Goal: Navigation & Orientation: Find specific page/section

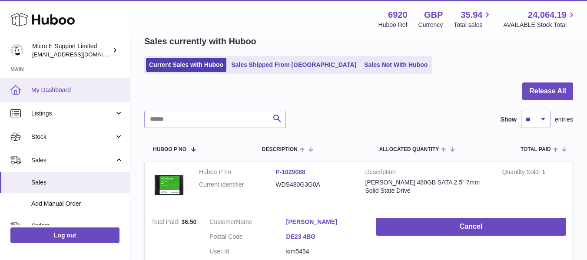
click at [67, 96] on link "My Dashboard" at bounding box center [65, 89] width 130 height 23
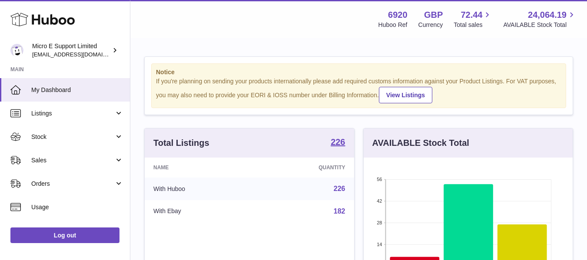
scroll to position [136, 209]
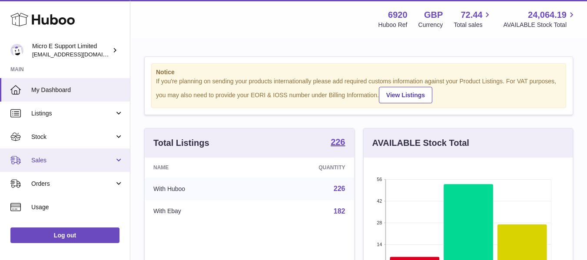
click at [79, 160] on span "Sales" at bounding box center [72, 160] width 83 height 8
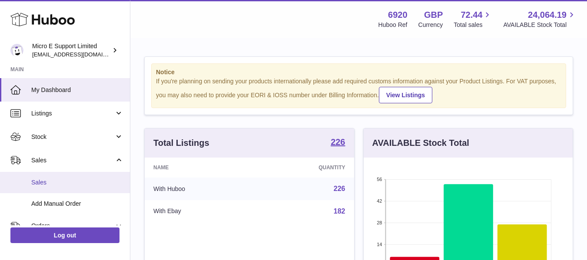
click at [56, 187] on link "Sales" at bounding box center [65, 182] width 130 height 21
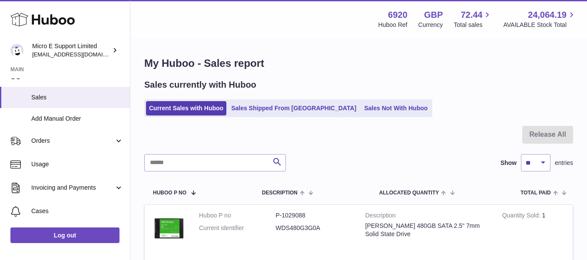
scroll to position [87, 0]
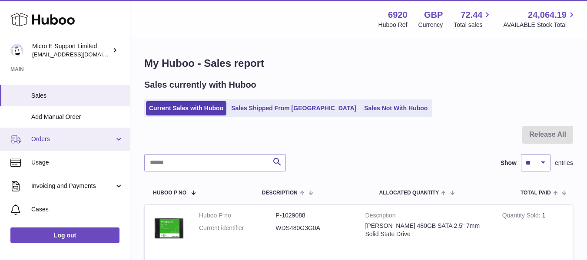
click at [99, 142] on span "Orders" at bounding box center [72, 139] width 83 height 8
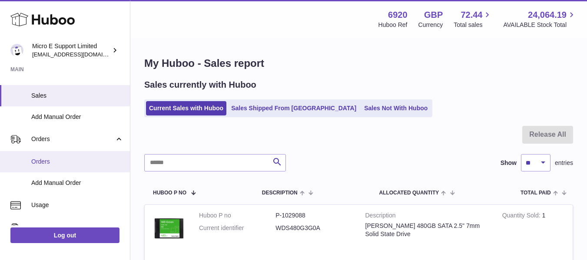
click at [61, 169] on link "Orders" at bounding box center [65, 161] width 130 height 21
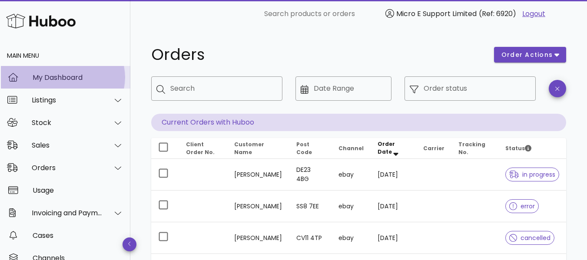
click at [49, 74] on div "My Dashboard" at bounding box center [78, 77] width 91 height 8
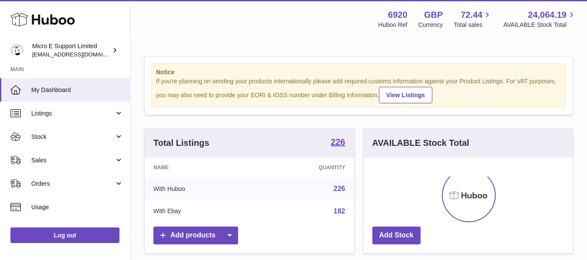
scroll to position [136, 209]
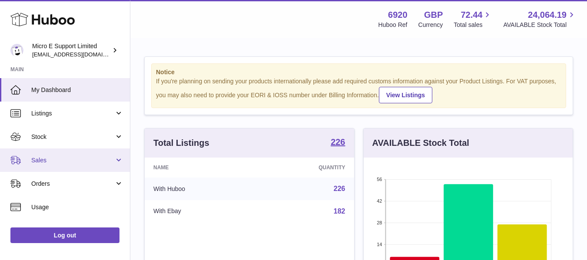
click at [80, 165] on link "Sales" at bounding box center [65, 160] width 130 height 23
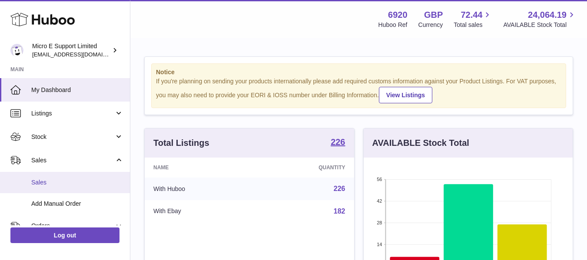
click at [44, 186] on span "Sales" at bounding box center [77, 183] width 92 height 8
